Goal: Information Seeking & Learning: Learn about a topic

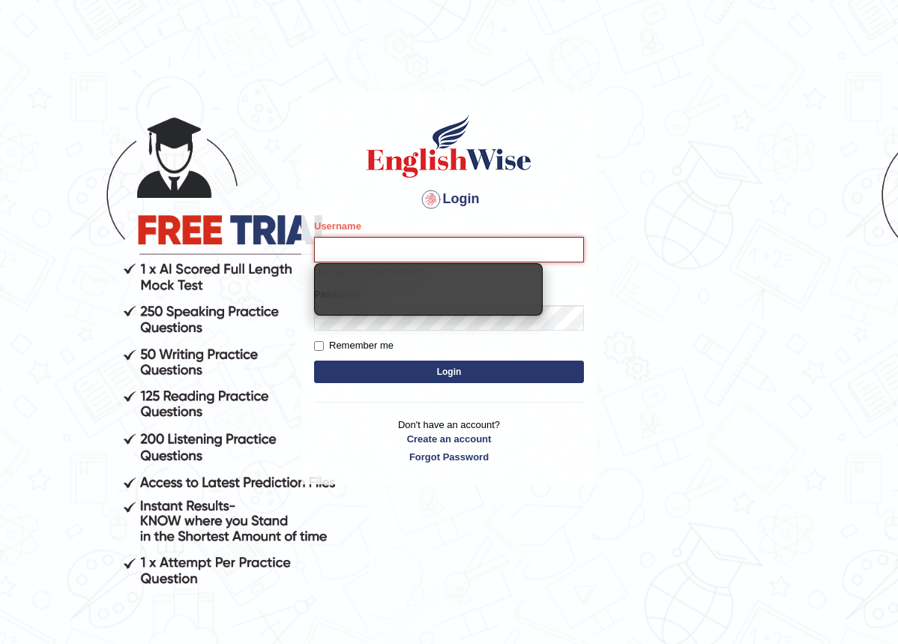
click at [408, 241] on input "Username" at bounding box center [449, 249] width 270 height 25
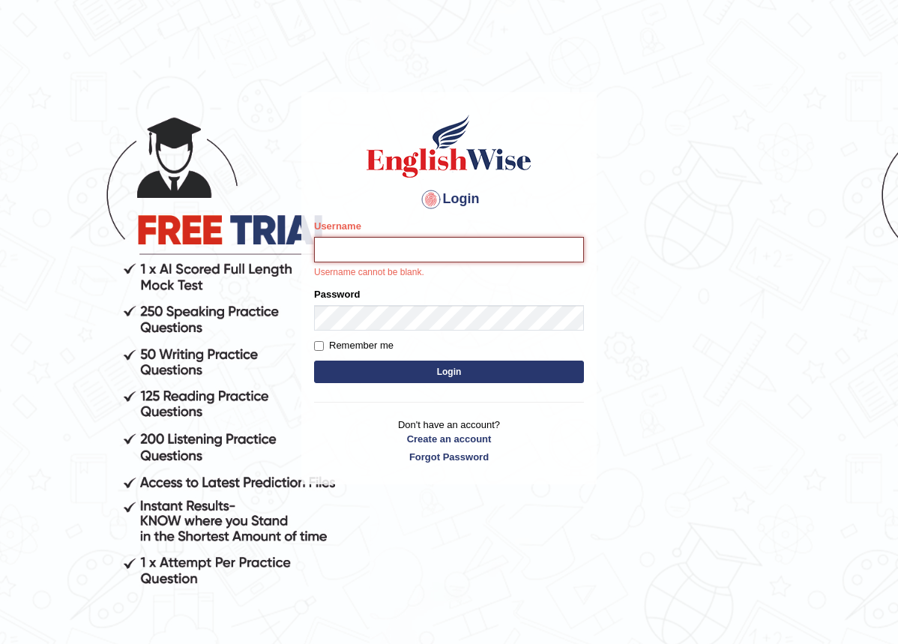
type input "reshma2023"
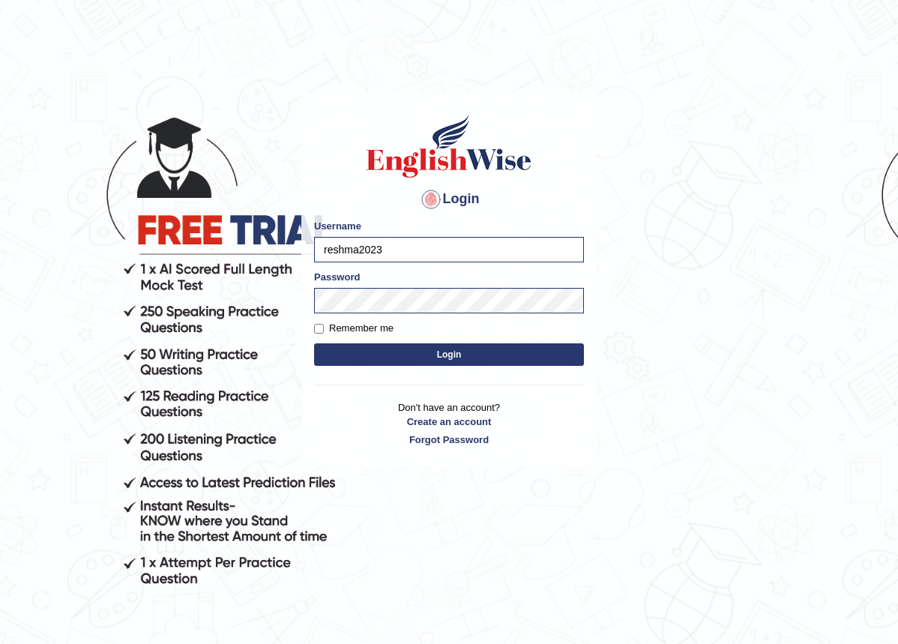
click at [439, 357] on button "Login" at bounding box center [449, 354] width 270 height 22
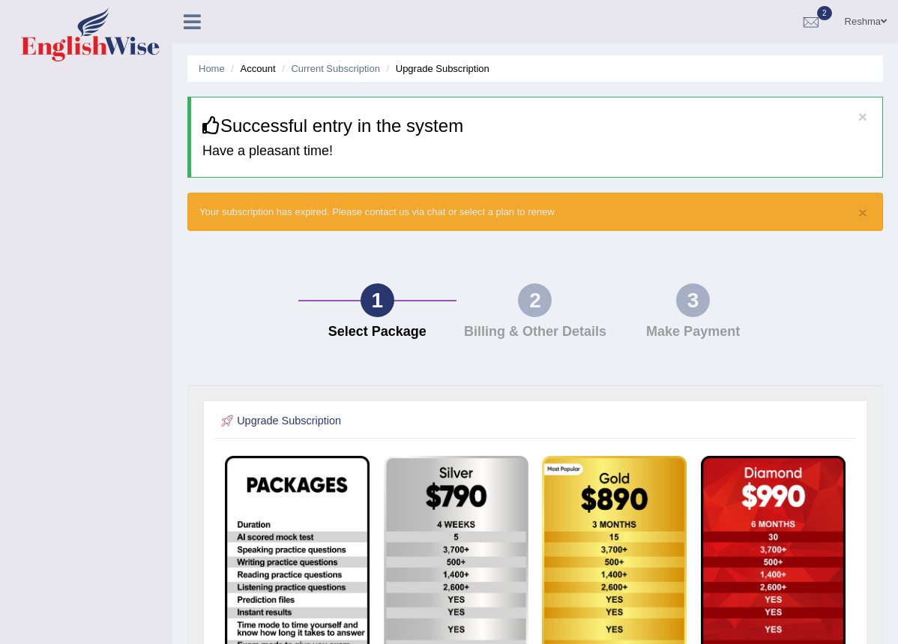
click at [193, 32] on div at bounding box center [198, 16] width 52 height 33
click at [193, 22] on icon at bounding box center [192, 21] width 17 height 19
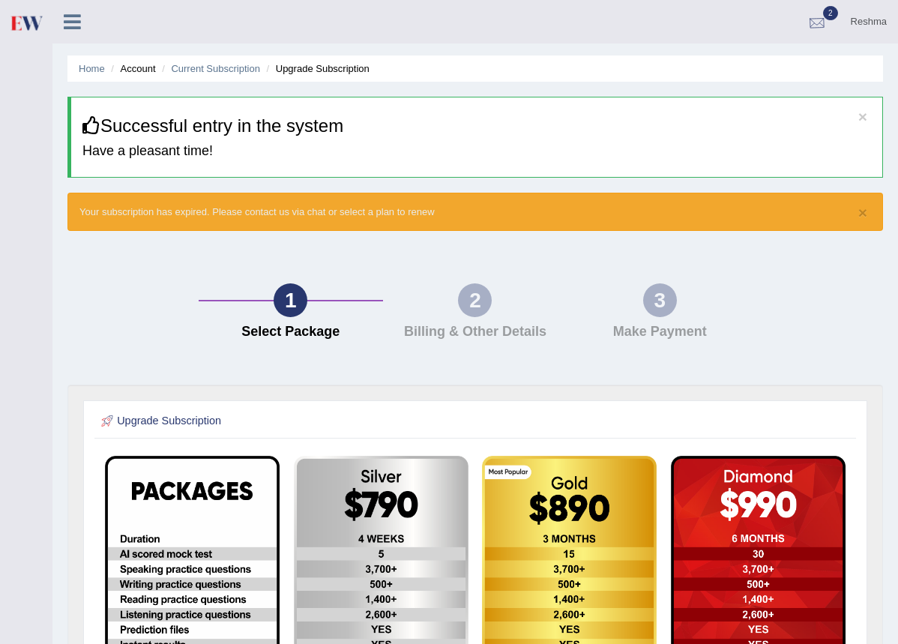
click at [816, 19] on div at bounding box center [817, 22] width 22 height 22
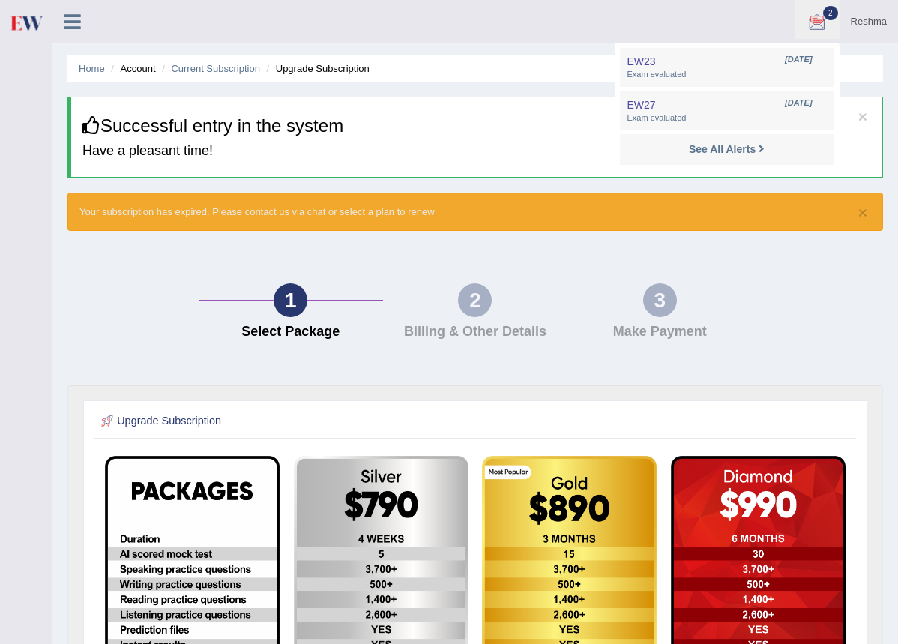
click at [859, 18] on link "Reshma" at bounding box center [868, 19] width 58 height 39
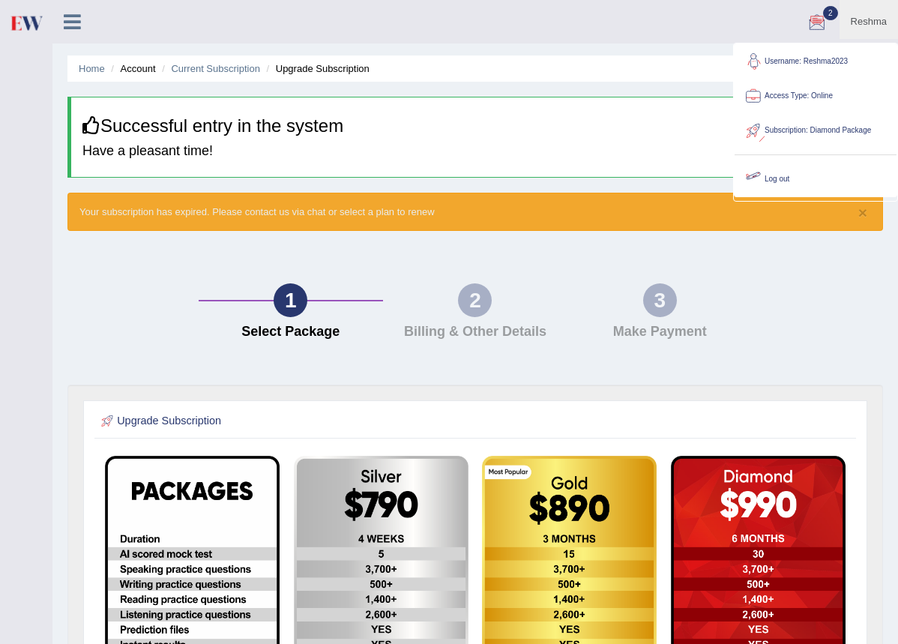
click at [767, 178] on link "Log out" at bounding box center [815, 179] width 162 height 34
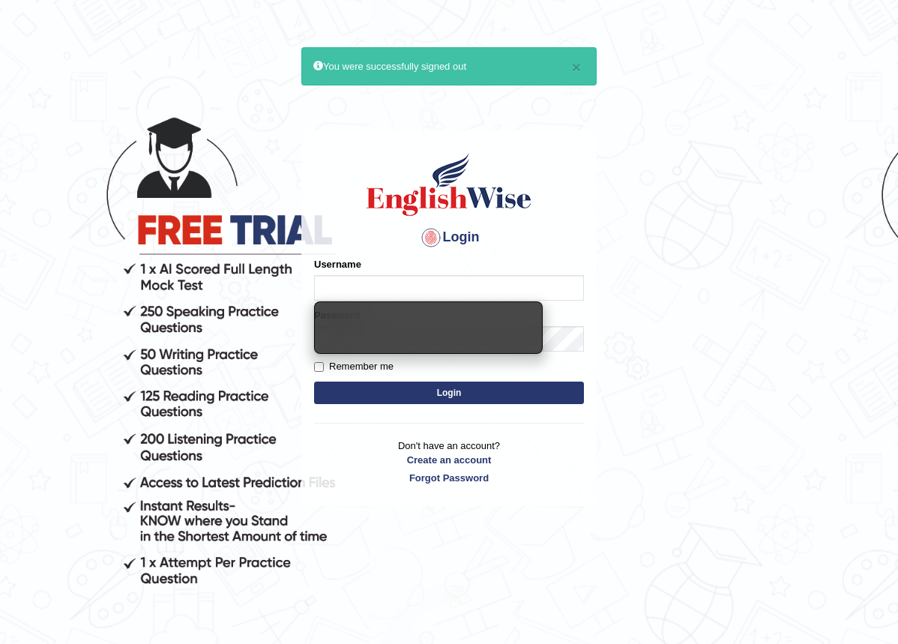
type input "Ruby123"
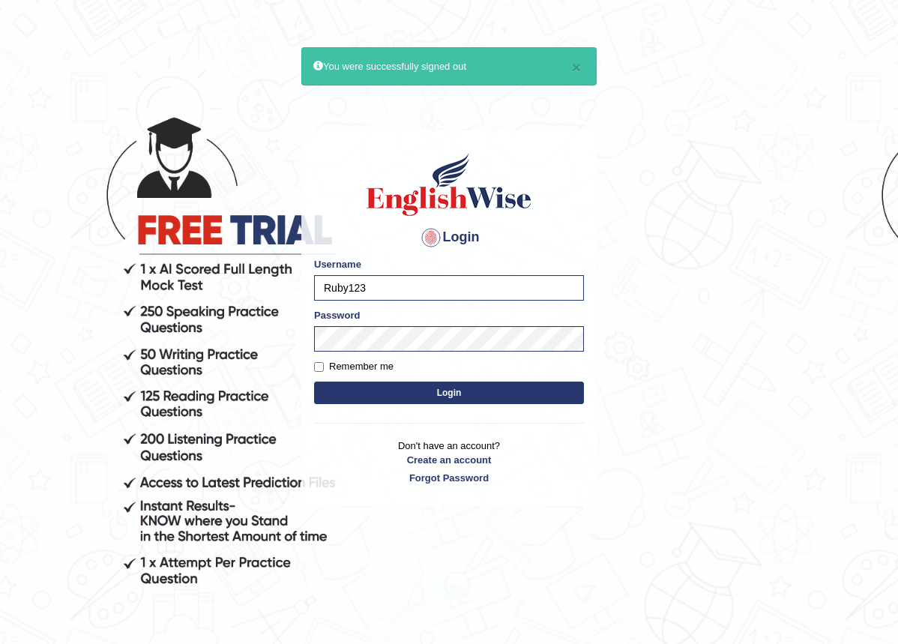
click at [439, 394] on button "Login" at bounding box center [449, 392] width 270 height 22
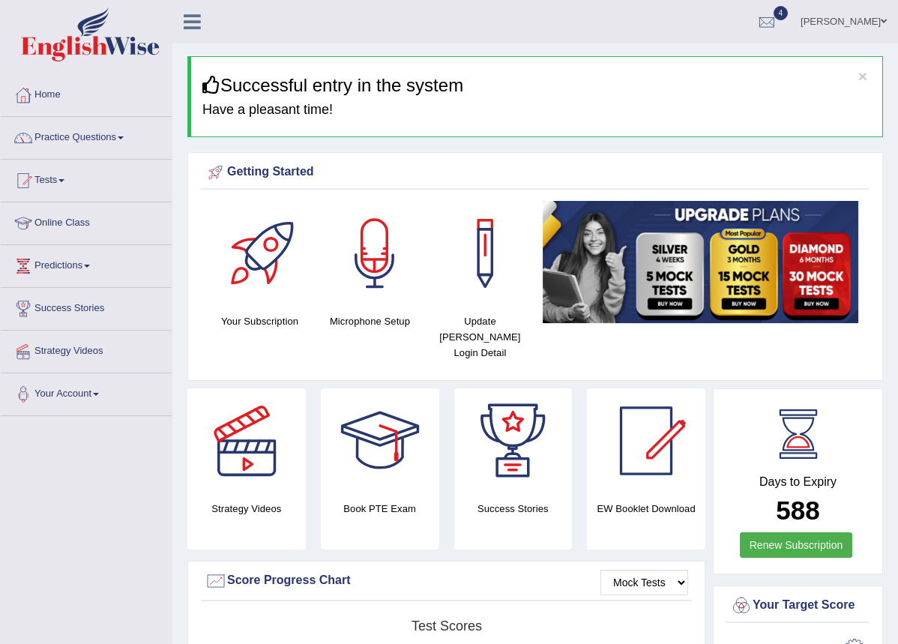
click at [73, 183] on link "Tests" at bounding box center [86, 178] width 171 height 37
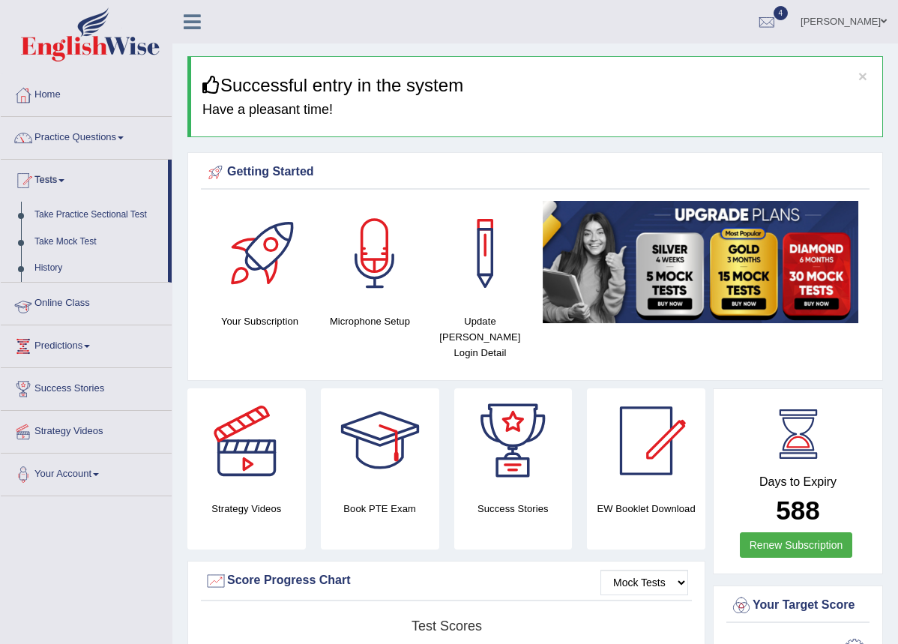
click at [67, 305] on link "Online Class" at bounding box center [86, 301] width 171 height 37
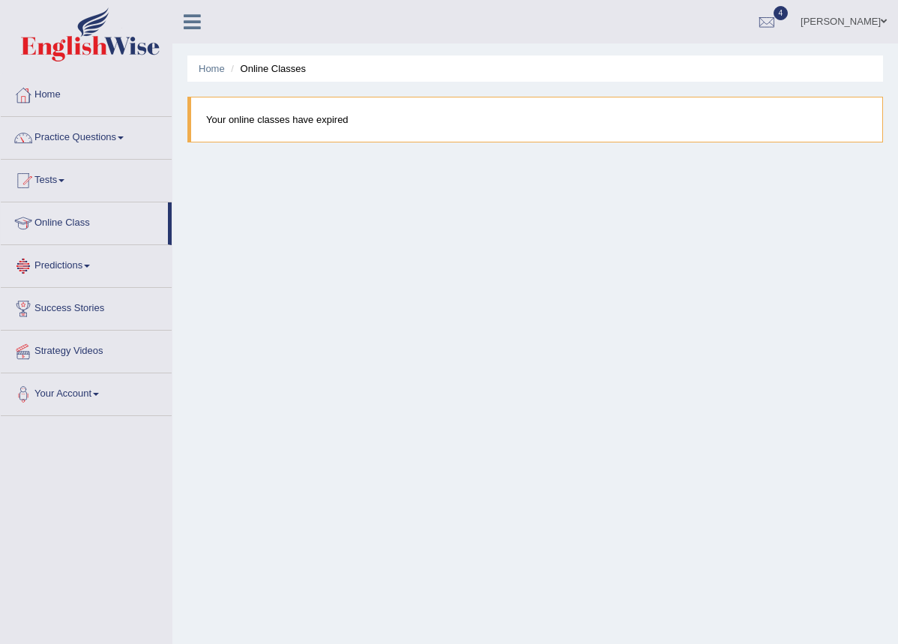
click at [78, 267] on link "Predictions" at bounding box center [86, 263] width 171 height 37
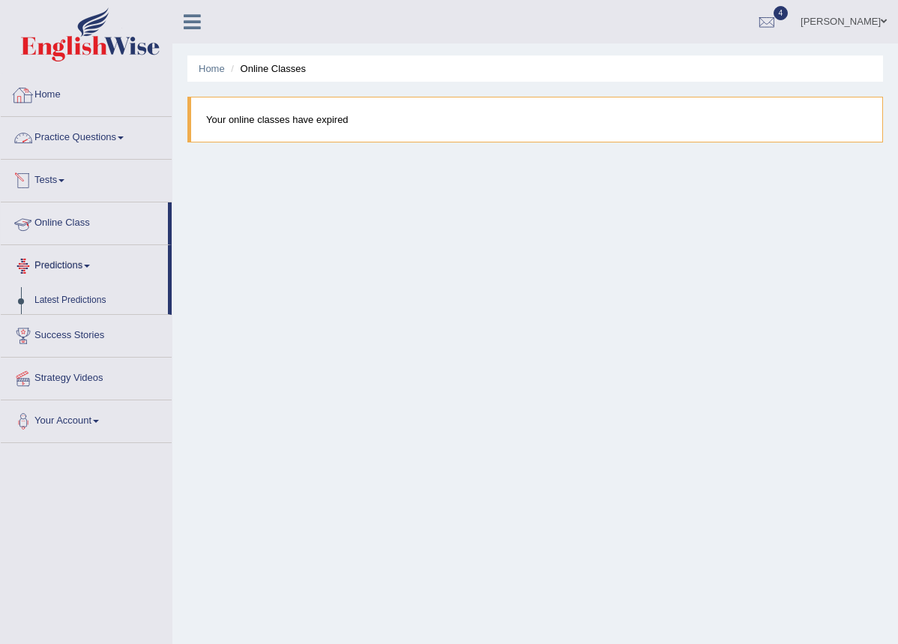
click at [76, 128] on link "Practice Questions" at bounding box center [86, 135] width 171 height 37
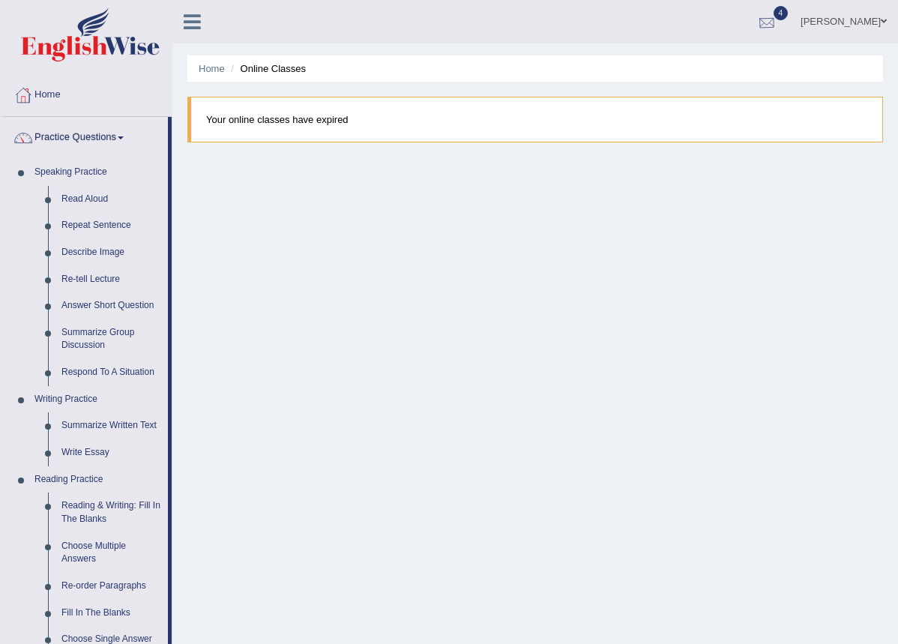
click at [778, 17] on div at bounding box center [766, 22] width 22 height 22
